Goal: Information Seeking & Learning: Find specific fact

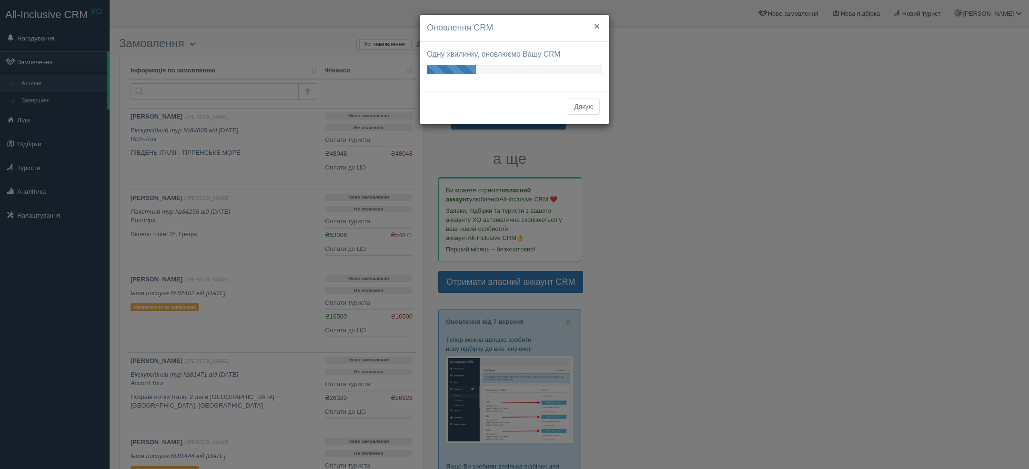
click at [599, 25] on button "×" at bounding box center [597, 26] width 6 height 10
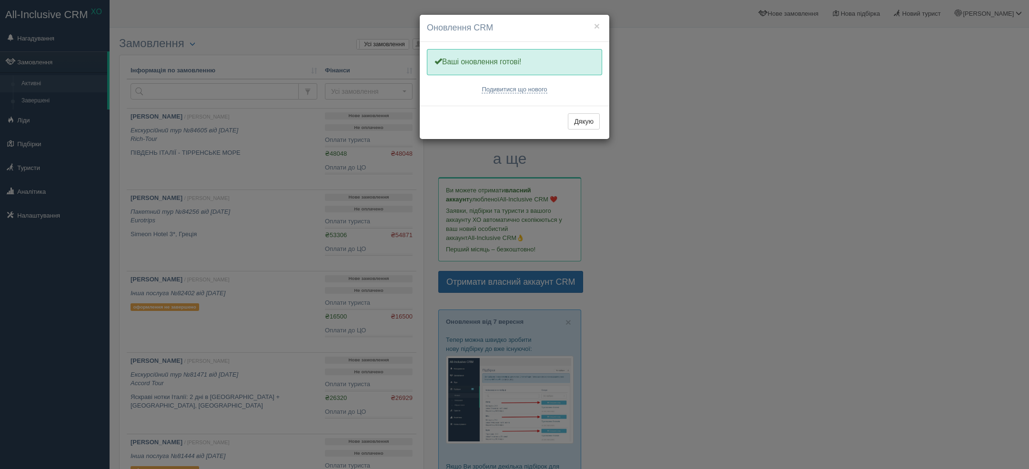
click at [575, 109] on div "Дякую" at bounding box center [515, 122] width 190 height 33
click at [578, 123] on button "Дякую" at bounding box center [584, 121] width 32 height 16
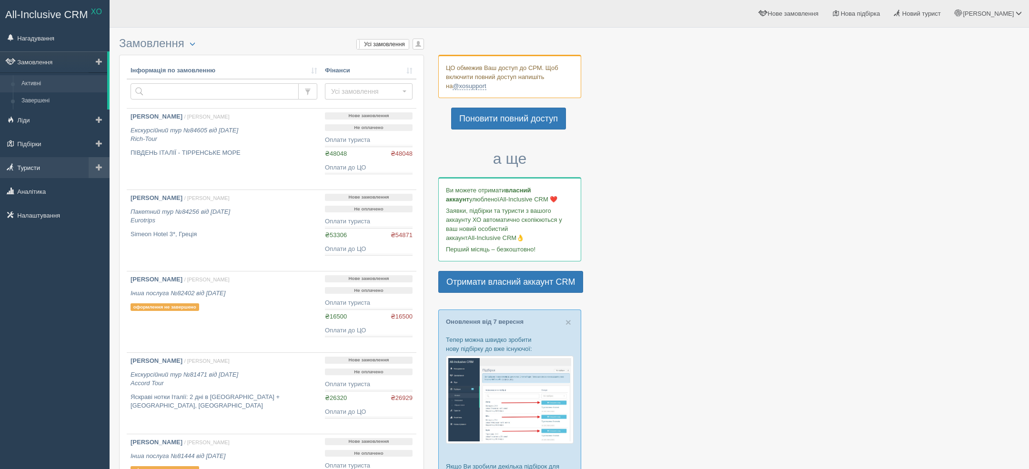
click at [36, 158] on link "Туристи" at bounding box center [55, 167] width 110 height 21
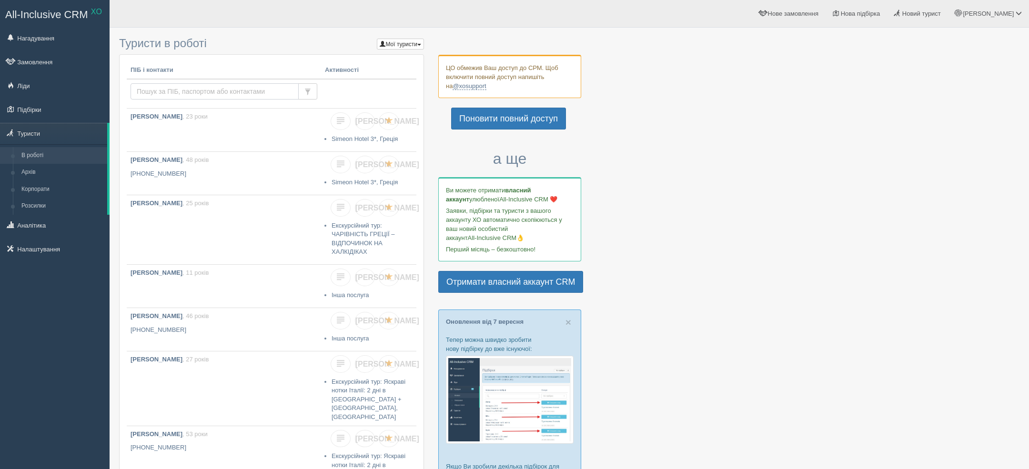
click at [205, 91] on input "text" at bounding box center [214, 91] width 168 height 16
paste input "[PHONE_NUMBER]"
type input "[PHONE_NUMBER]"
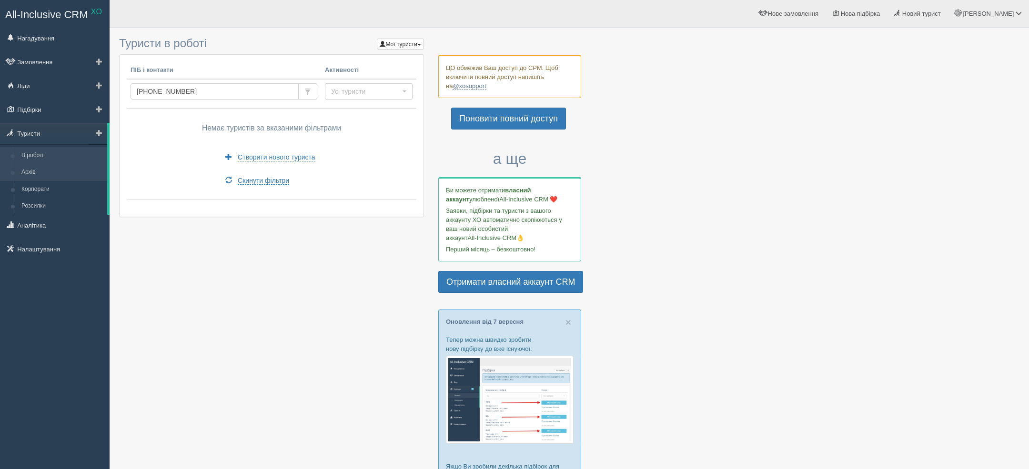
click at [44, 176] on link "Архів" at bounding box center [62, 172] width 90 height 17
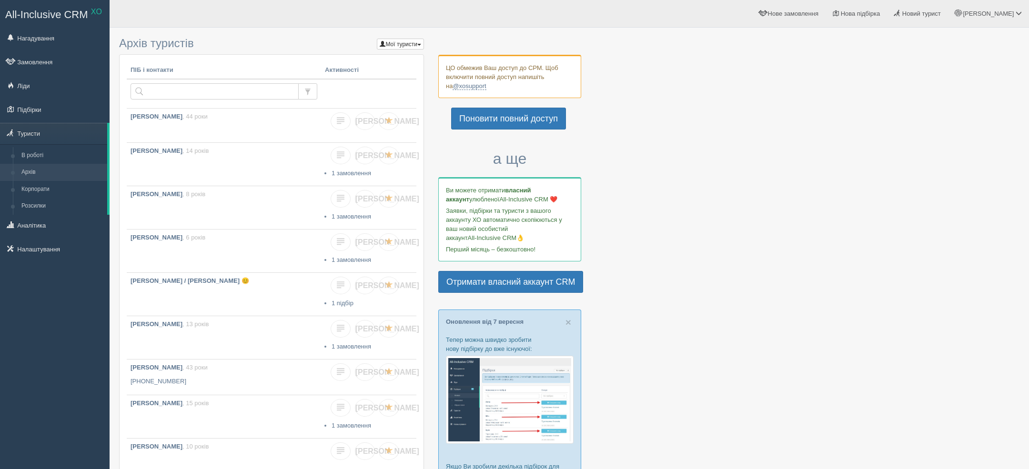
click at [231, 89] on input "text" at bounding box center [214, 91] width 168 height 16
type input "+380689221669"
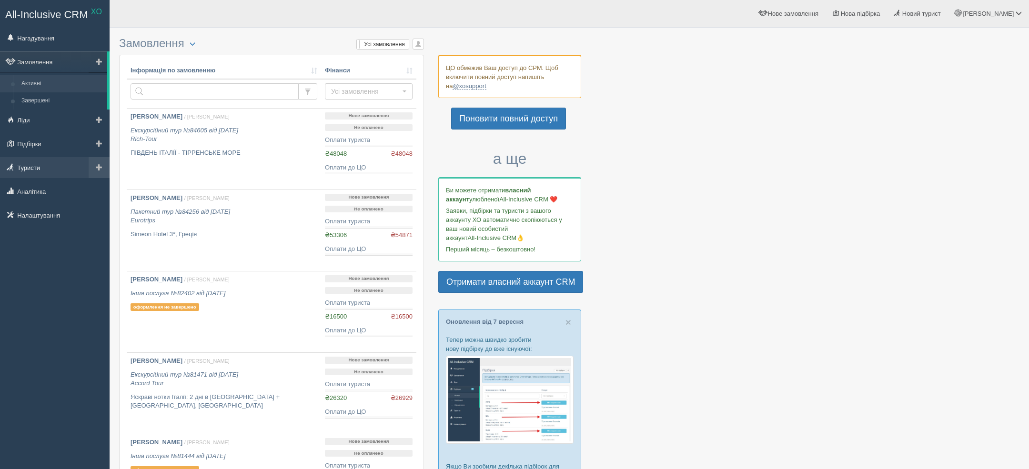
click at [29, 174] on link "Туристи" at bounding box center [55, 167] width 110 height 21
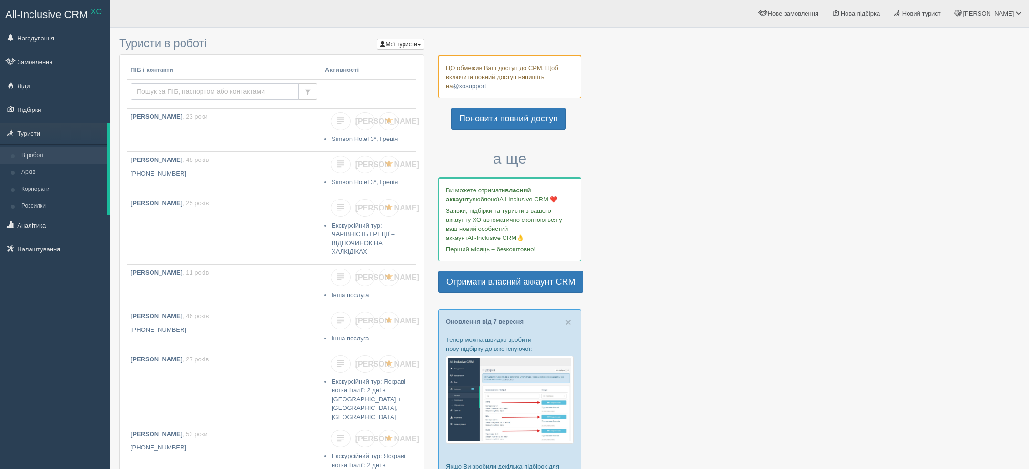
click at [240, 92] on input "text" at bounding box center [214, 91] width 168 height 16
type input "рожко"
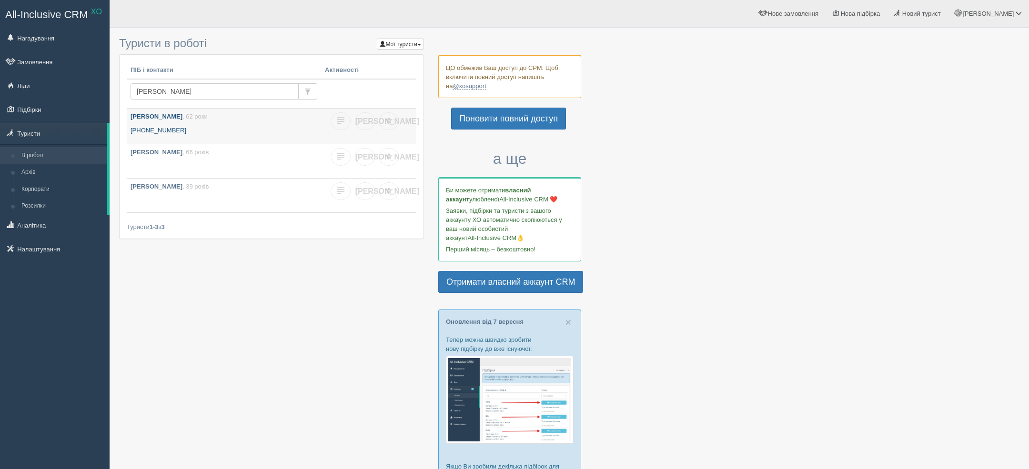
click at [177, 113] on b "[PERSON_NAME]" at bounding box center [156, 116] width 52 height 7
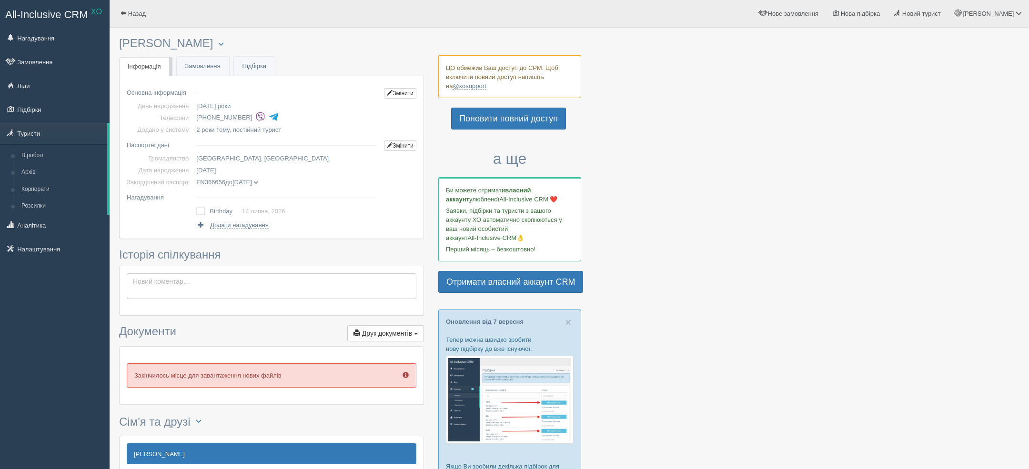
click at [281, 182] on td "FN366656 до [DATE] [PERSON_NAME] дата видачі [DATE] орган видачі 5101" at bounding box center [286, 182] width 188 height 12
click at [259, 182] on span at bounding box center [255, 182] width 5 height 5
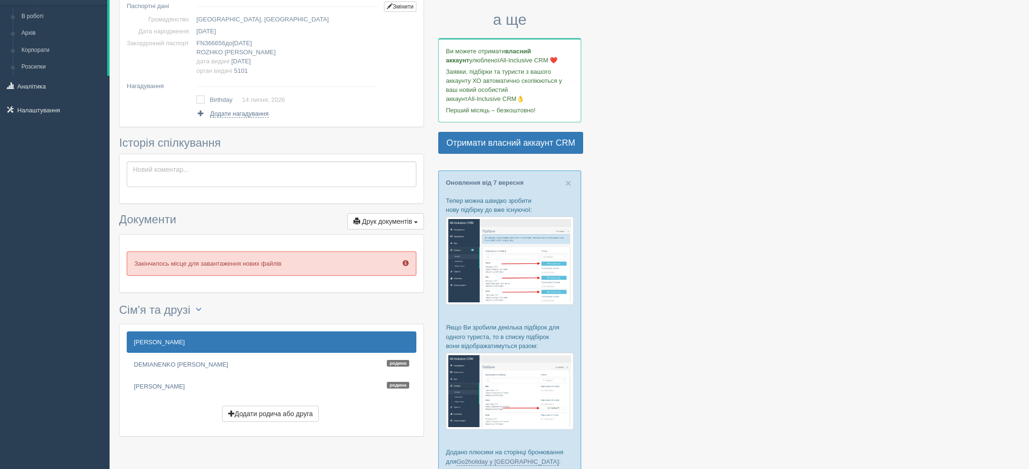
scroll to position [178, 0]
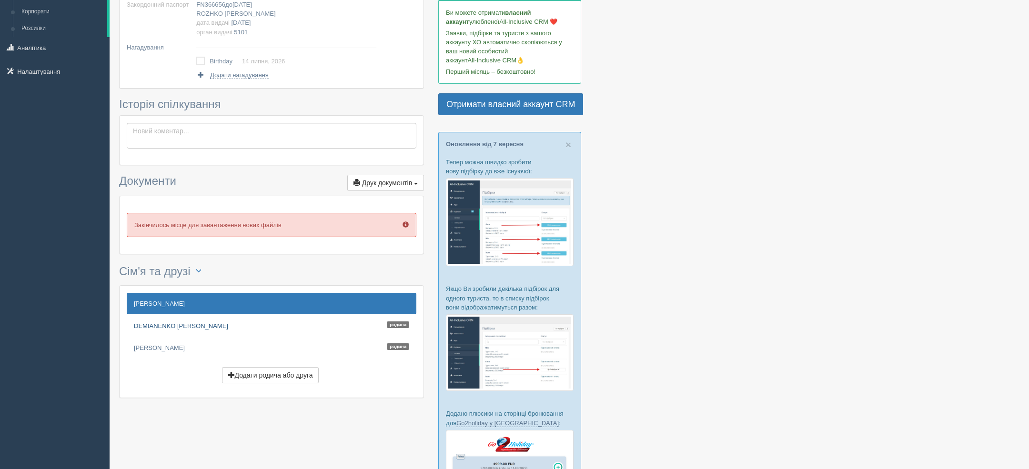
click at [206, 327] on link "DEMIANENKO OLENA Родина" at bounding box center [272, 325] width 290 height 21
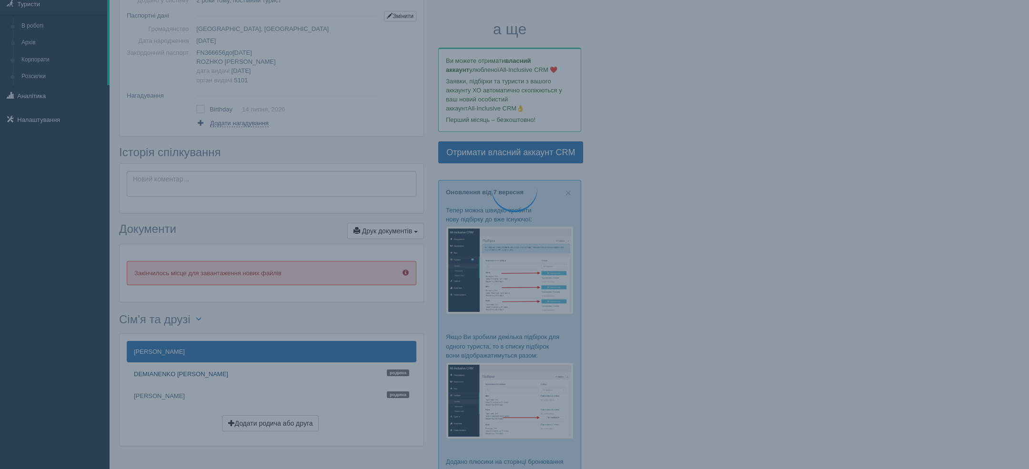
scroll to position [0, 0]
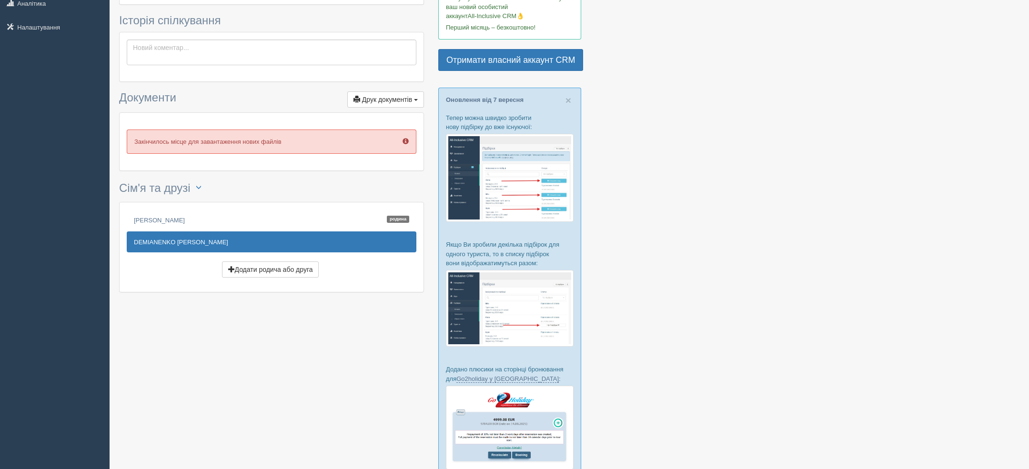
scroll to position [310, 0]
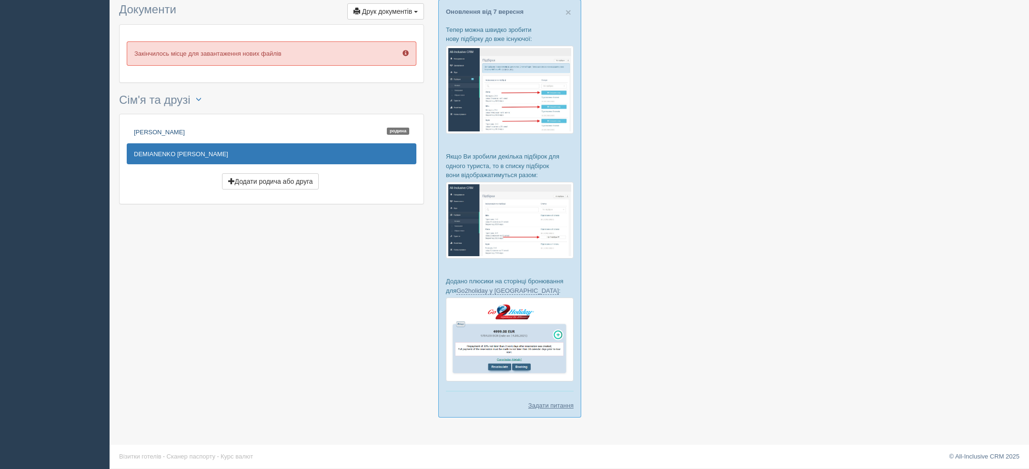
click at [208, 126] on link "Рожко Валентина Родина" at bounding box center [272, 131] width 290 height 21
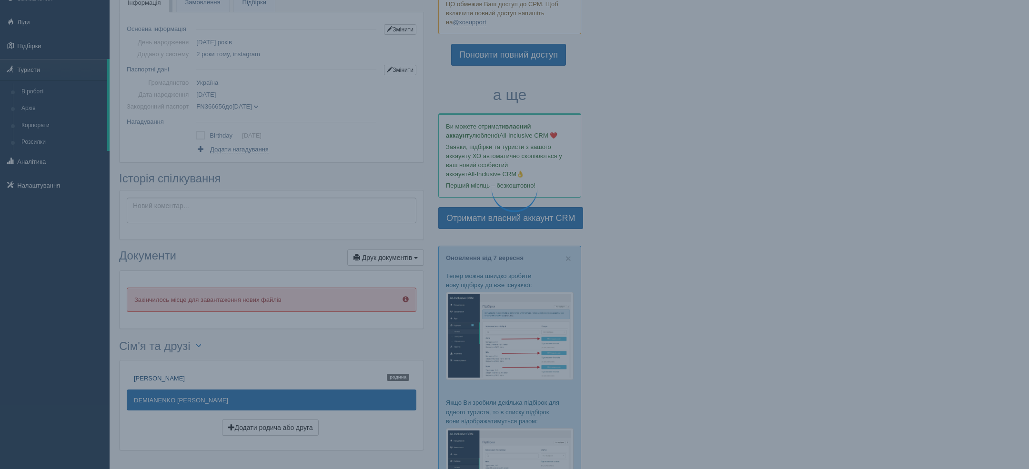
scroll to position [0, 0]
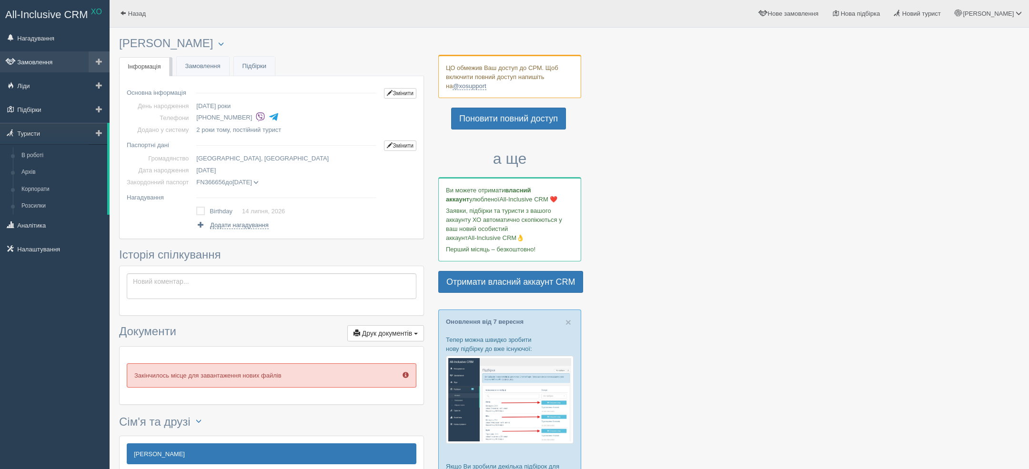
click at [33, 67] on link "Замовлення" at bounding box center [55, 61] width 110 height 21
click at [259, 182] on span at bounding box center [255, 182] width 5 height 5
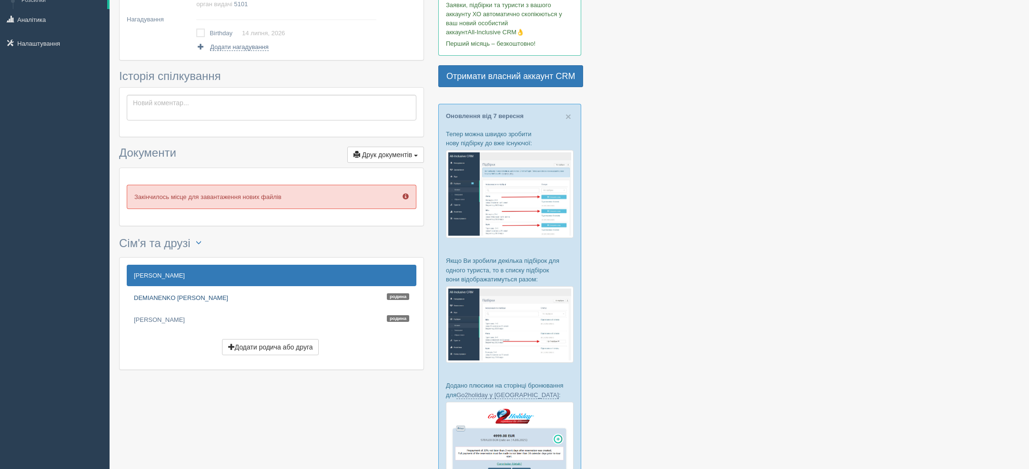
click at [194, 296] on link "DEMIANENKO OLENA Родина" at bounding box center [272, 297] width 290 height 21
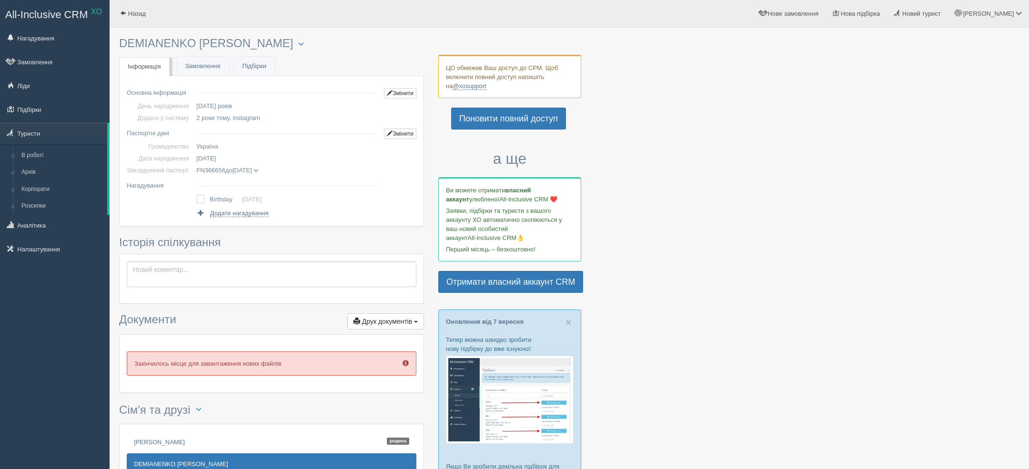
click at [169, 46] on h3 "DEMIANENKO [PERSON_NAME] Менеджер: [PERSON_NAME] Відправити до архіву Взяти в р…" at bounding box center [271, 43] width 305 height 13
copy h3 "DEMIANENKO [PERSON_NAME]"
click at [216, 159] on span "[DATE]" at bounding box center [206, 158] width 20 height 7
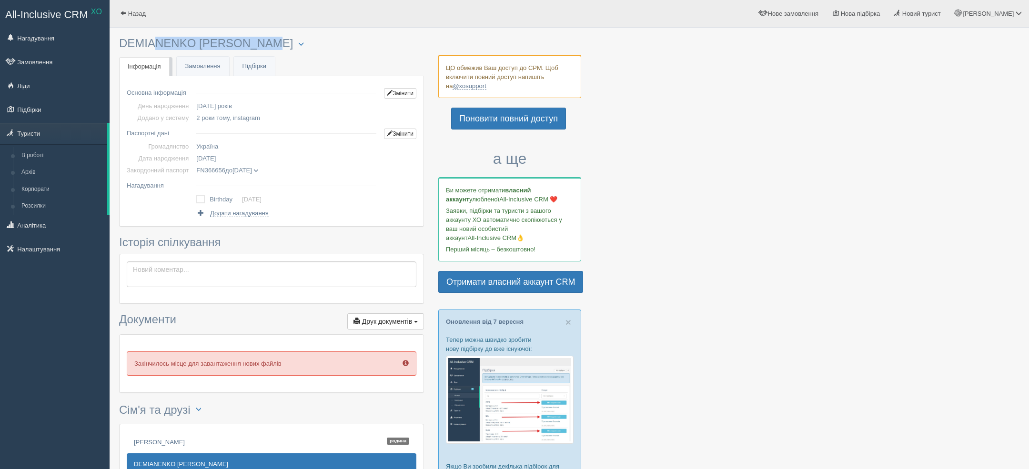
click at [216, 159] on span "[DATE]" at bounding box center [206, 158] width 20 height 7
copy span "[DATE]"
click at [220, 170] on span "FN366656" at bounding box center [210, 170] width 29 height 7
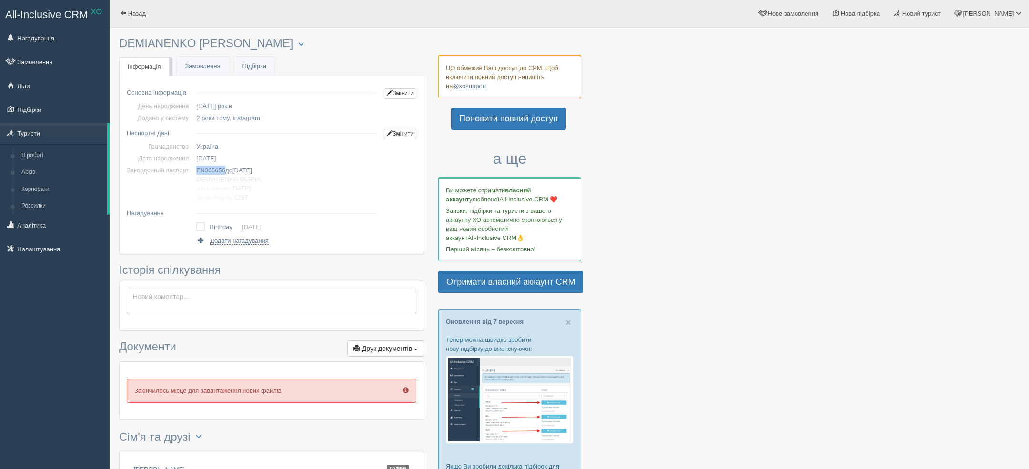
copy span "FN366656"
click at [218, 181] on span "DEMIANENKO" at bounding box center [216, 179] width 41 height 7
click at [277, 164] on td "FN366656 до 17.04.2028 DEMIANENKO OLENA дата видачі 17.04.2018 орган видачі 1257" at bounding box center [286, 183] width 188 height 39
click at [252, 171] on span "[DATE]" at bounding box center [242, 170] width 20 height 7
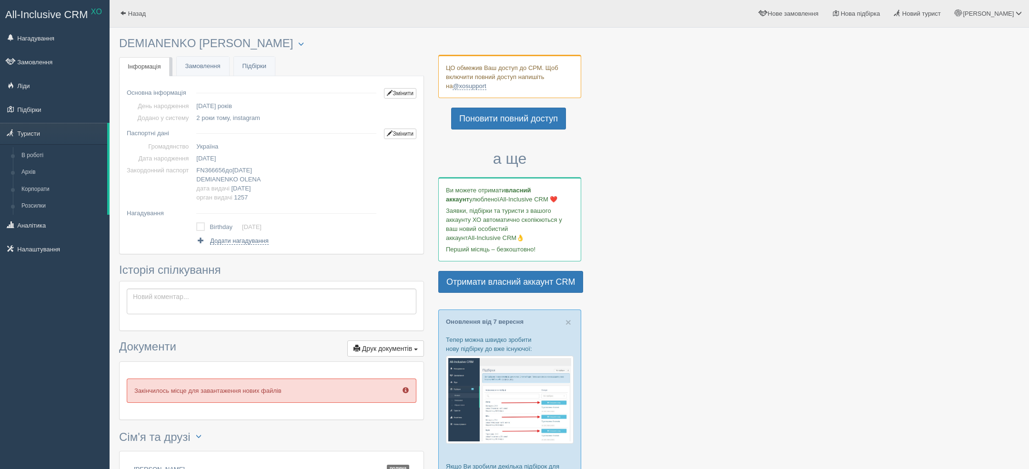
click at [252, 171] on span "[DATE]" at bounding box center [242, 170] width 20 height 7
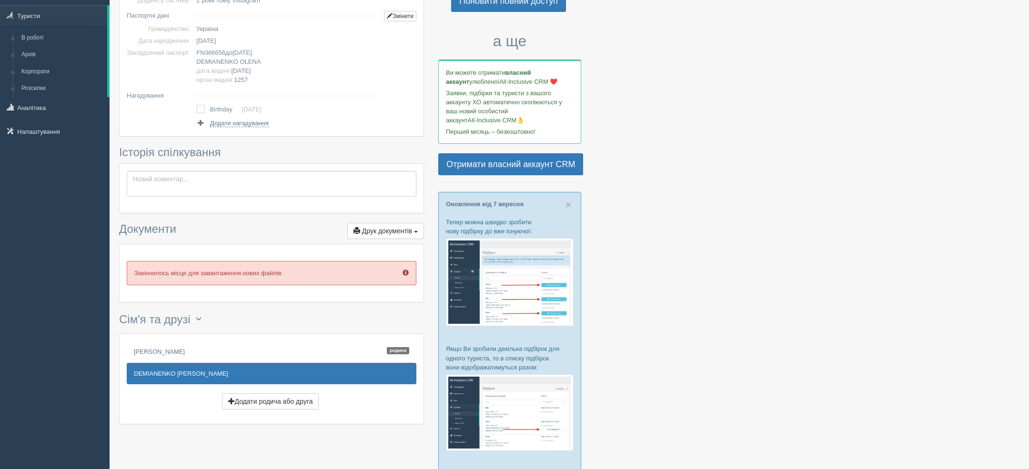
scroll to position [186, 0]
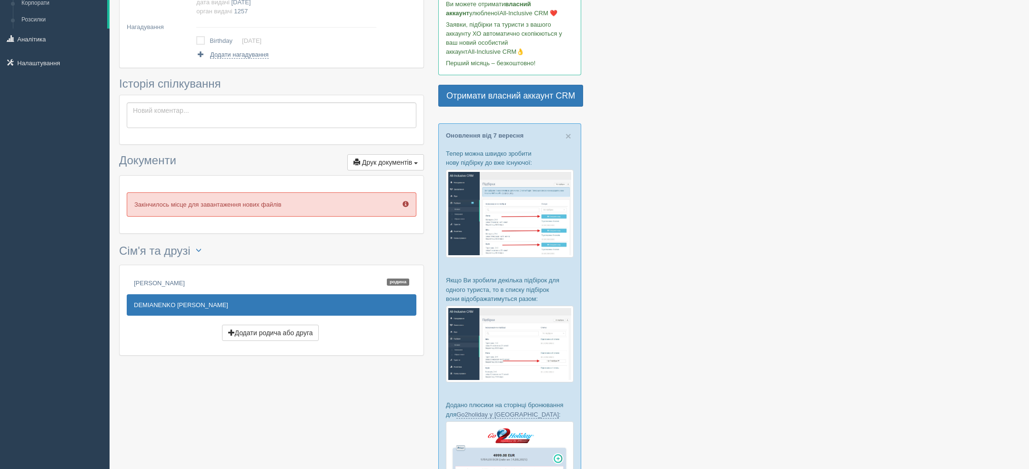
click at [214, 267] on div "Рожко Валентина Родина DEMIANENKO OLENA Додати родича або друга" at bounding box center [272, 310] width 304 height 90
click at [210, 269] on div "Рожко Валентина Родина DEMIANENKO OLENA Додати родича або друга" at bounding box center [272, 310] width 304 height 90
click at [209, 270] on div "Рожко Валентина Родина DEMIANENKO OLENA Додати родича або друга" at bounding box center [272, 310] width 304 height 90
click at [204, 273] on link "Рожко Валентина Родина" at bounding box center [272, 282] width 290 height 21
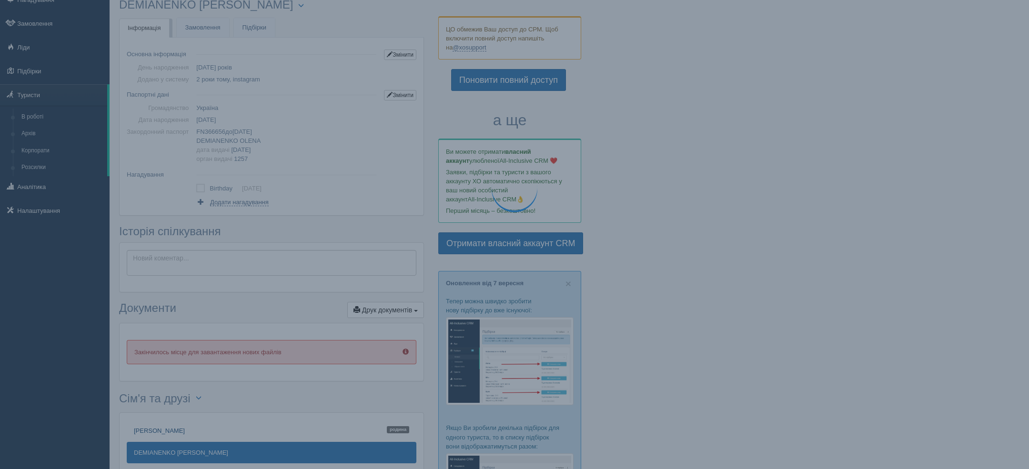
scroll to position [0, 0]
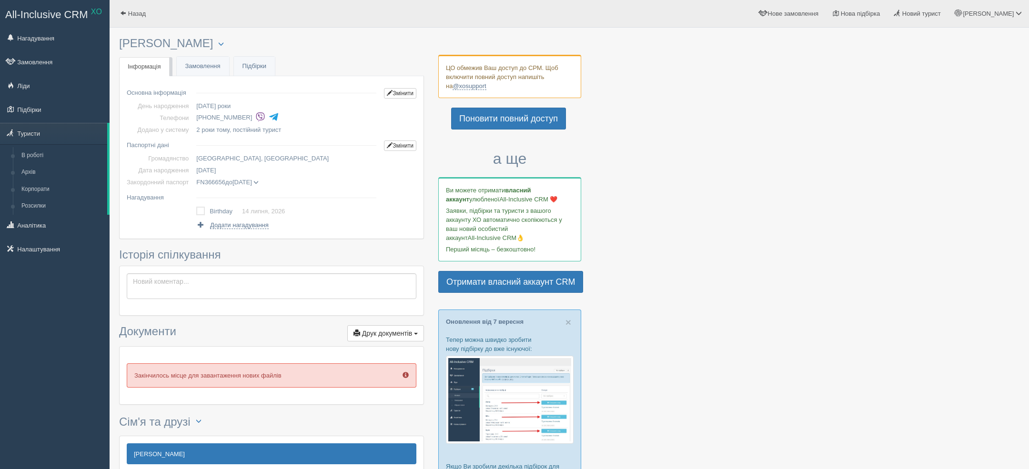
click at [259, 182] on span at bounding box center [255, 182] width 5 height 5
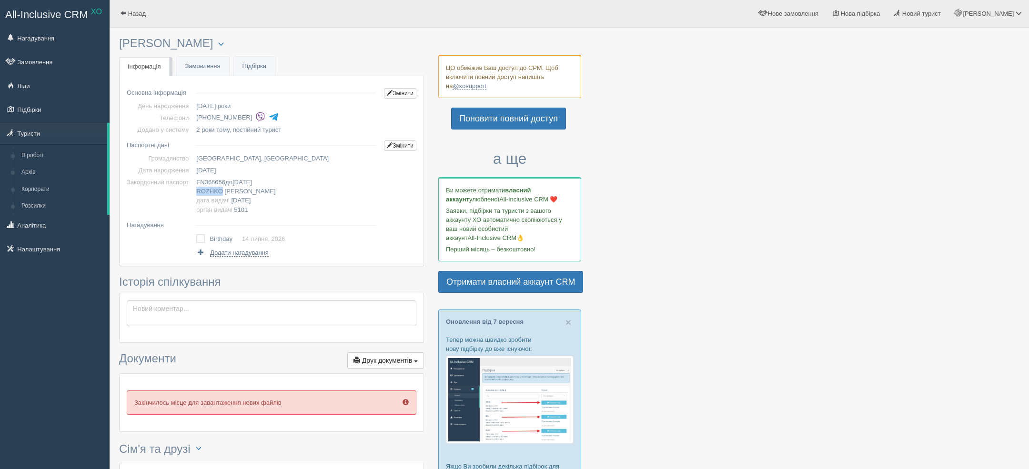
click at [210, 190] on span "ROZHKO" at bounding box center [209, 191] width 27 height 7
copy span "ROZHKO"
click at [247, 190] on span "VALENTYNA" at bounding box center [250, 191] width 51 height 7
copy span "VALENTYNA"
click at [215, 180] on span "FN366656" at bounding box center [210, 182] width 29 height 7
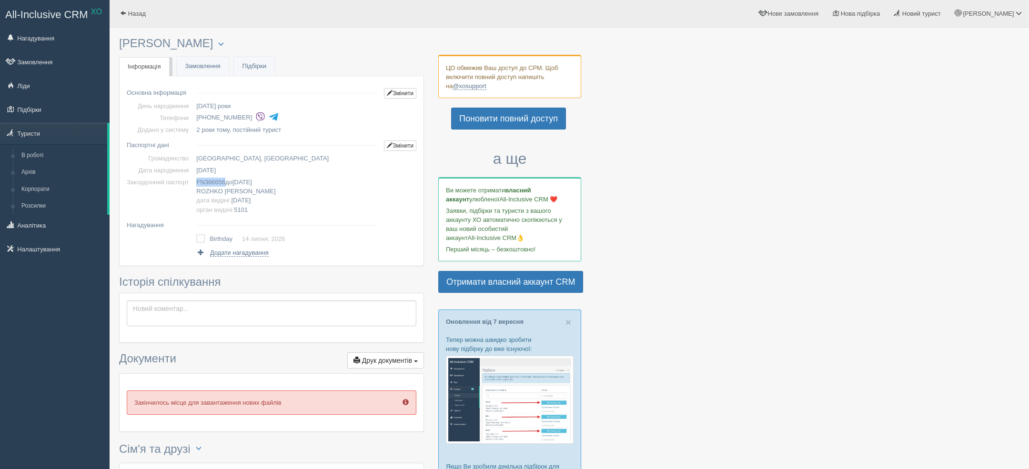
click at [216, 171] on span "14.07.1963" at bounding box center [206, 170] width 20 height 7
copy span "14.07.1963"
click at [215, 180] on span "FN366656" at bounding box center [210, 182] width 29 height 7
copy span "FN366656"
click at [252, 185] on span "17.04.2028" at bounding box center [242, 182] width 20 height 7
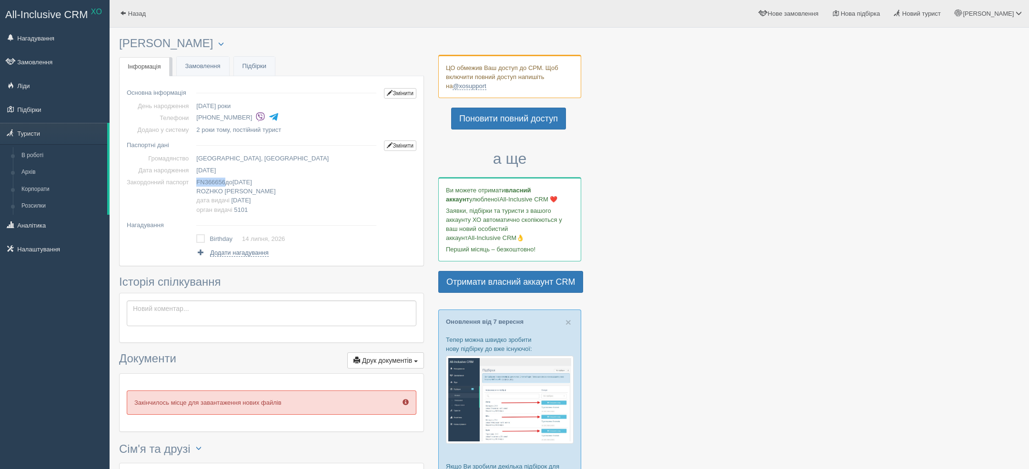
copy span "17.04.2028"
click at [47, 64] on link "Замовлення" at bounding box center [55, 61] width 110 height 21
